Goal: Transaction & Acquisition: Purchase product/service

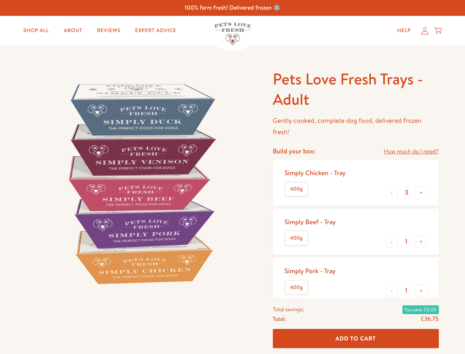
click at [232, 177] on img at bounding box center [141, 183] width 229 height 229
click at [411, 151] on link "How much do I need?" at bounding box center [411, 152] width 55 height 10
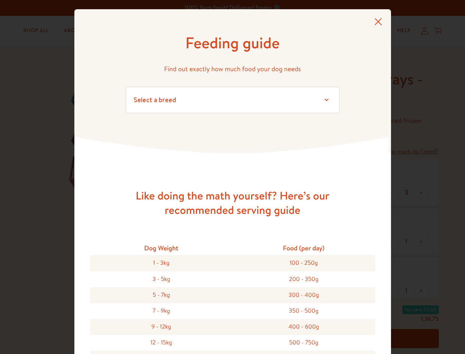
click at [392, 192] on div "Feeding guide Find out exactly how much food your dog needs Select a breed Affe…" at bounding box center [232, 177] width 465 height 354
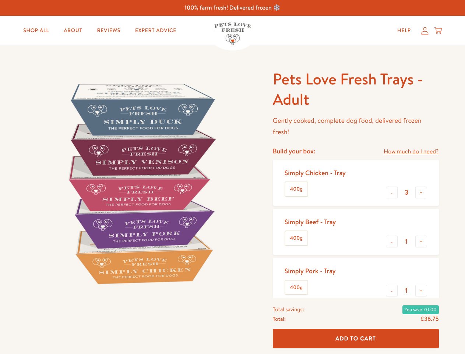
click at [421, 192] on button "+" at bounding box center [421, 192] width 12 height 12
type input "4"
click at [392, 241] on button "-" at bounding box center [392, 241] width 12 height 12
click at [421, 241] on button "+" at bounding box center [421, 241] width 12 height 12
type input "1"
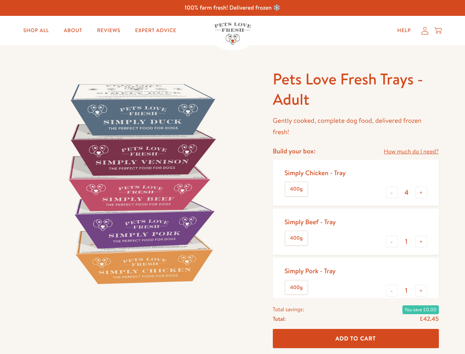
click at [392, 290] on button "-" at bounding box center [392, 290] width 12 height 12
click at [421, 290] on button "+" at bounding box center [421, 290] width 12 height 12
type input "1"
click at [356, 338] on span "Add To Cart" at bounding box center [355, 338] width 41 height 8
